Goal: Check status: Check status

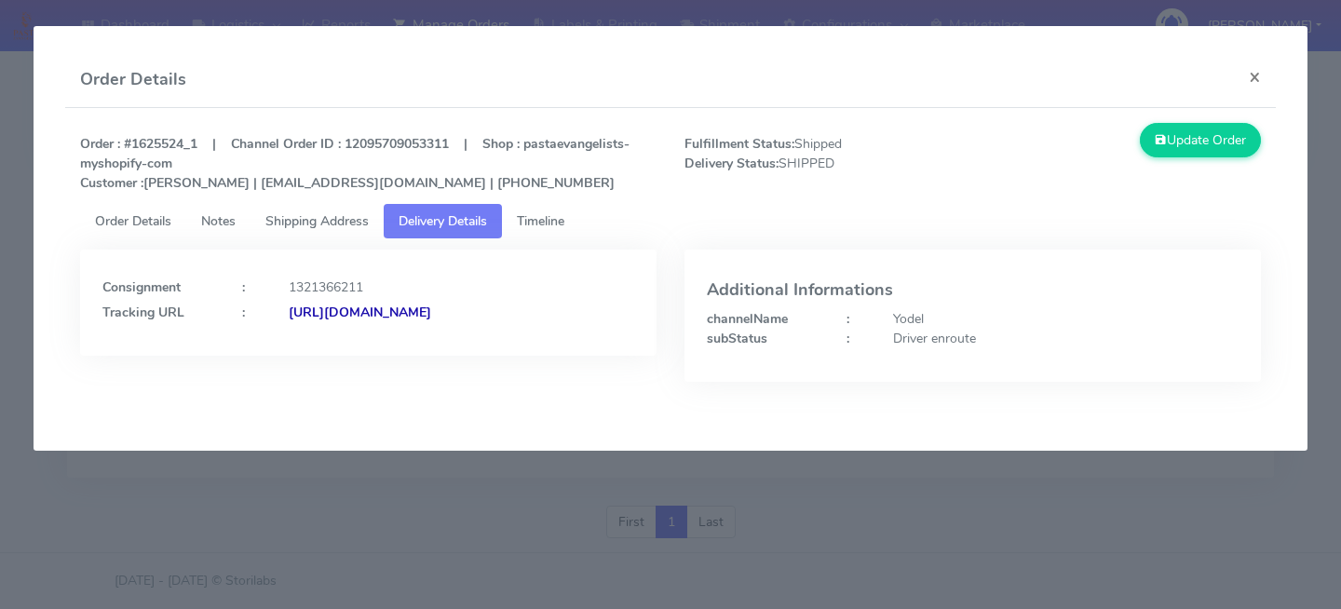
scroll to position [444, 0]
click at [177, 514] on modal-container "Order Details × Order : #1625524_1 | Channel Order ID : 12095709053311 | Shop :…" at bounding box center [670, 304] width 1341 height 609
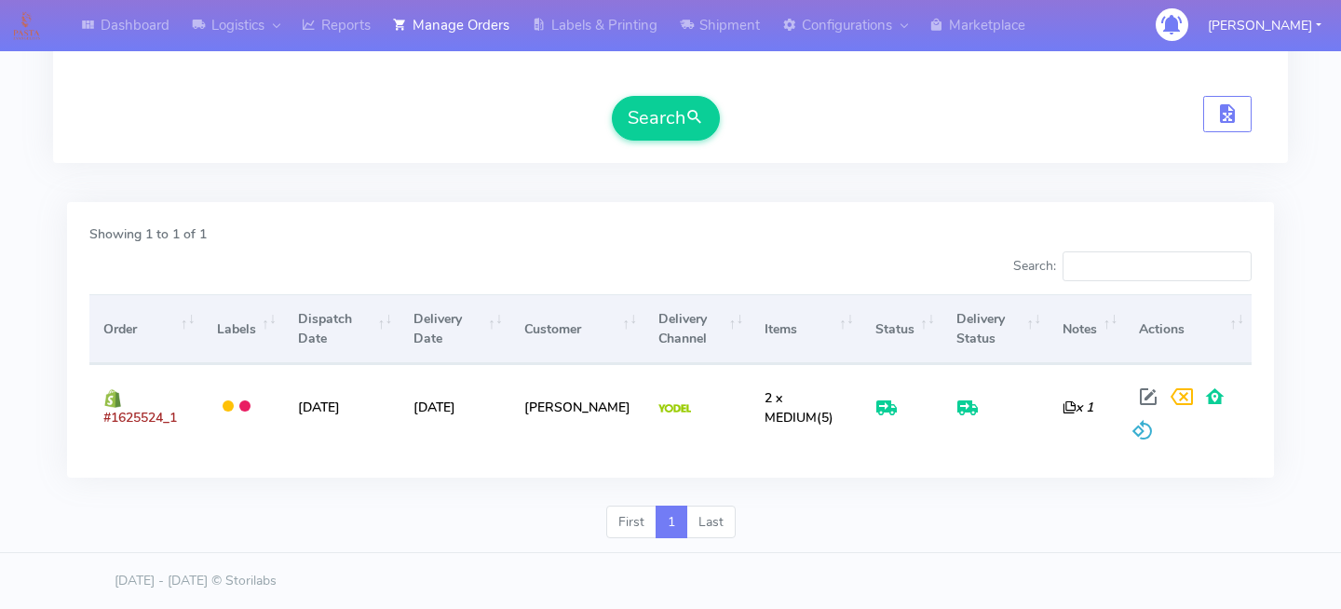
scroll to position [0, 0]
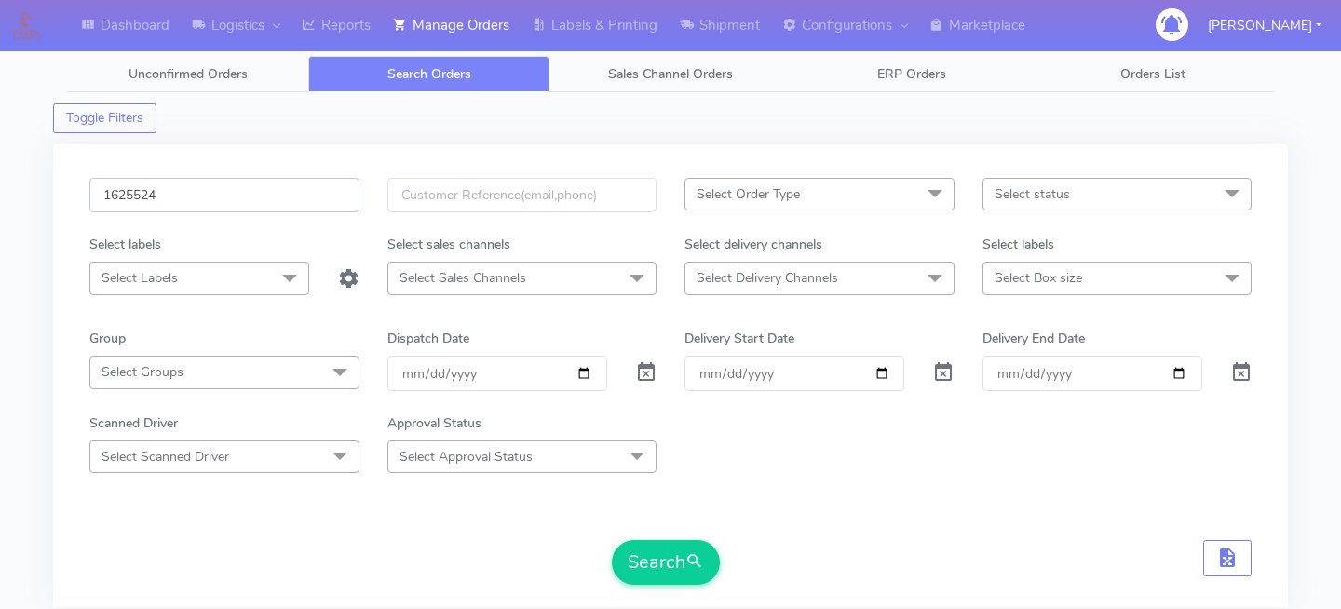
click at [200, 188] on input "1625524" at bounding box center [224, 195] width 270 height 34
paste input "1625509"
type input "1625509"
click at [659, 569] on button "Search" at bounding box center [666, 562] width 108 height 45
click at [242, 209] on input "1625509" at bounding box center [224, 195] width 270 height 34
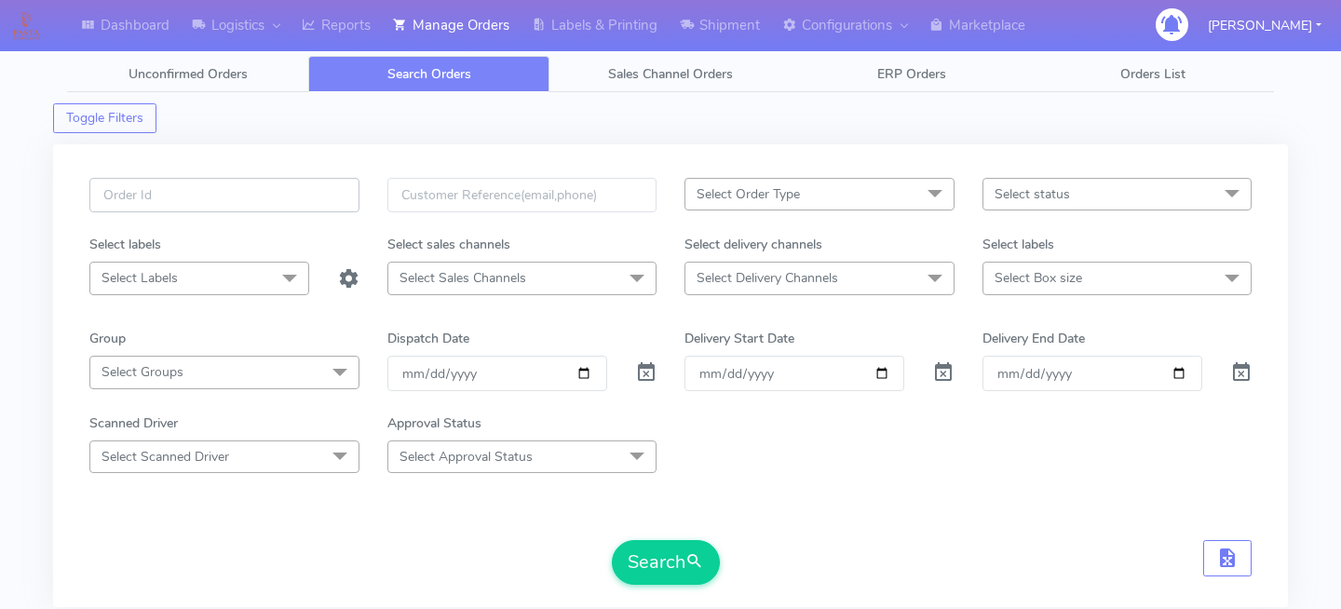
paste input "1622933"
type input "1622933"
click at [677, 588] on div "1622933 Select Order Type Select All MEALS ATAVI One Off Pasta Club Gift Kit Ev…" at bounding box center [670, 387] width 1191 height 418
click at [683, 563] on button "Search" at bounding box center [666, 562] width 108 height 45
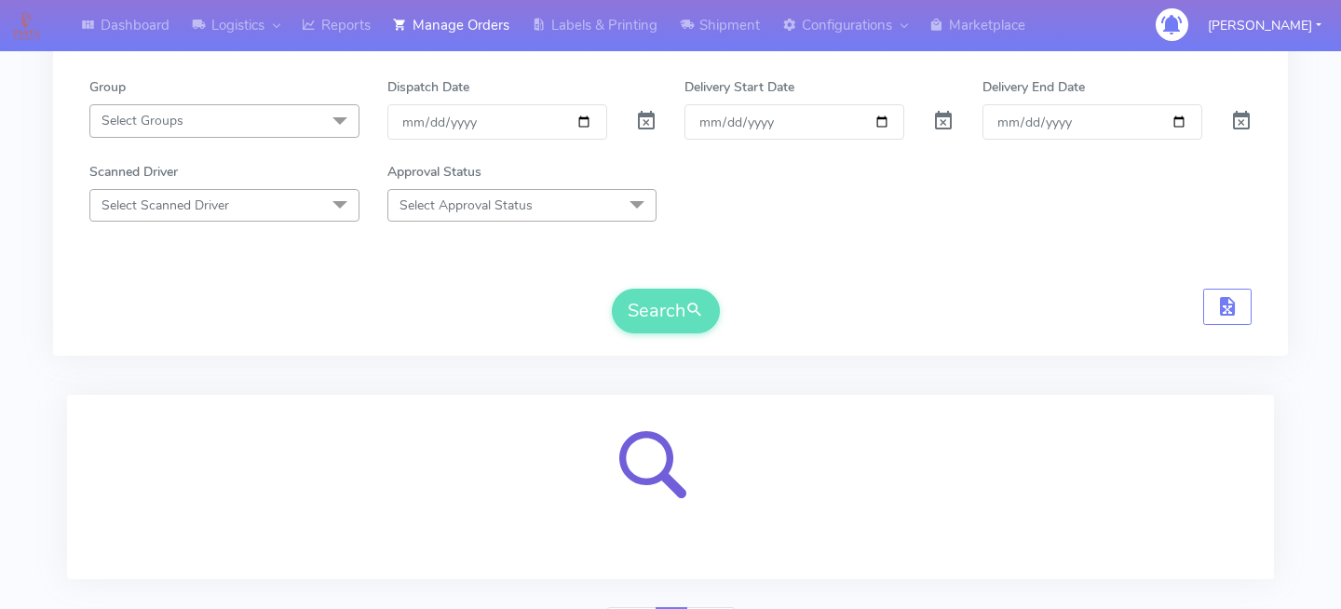
scroll to position [353, 0]
